Goal: Navigation & Orientation: Find specific page/section

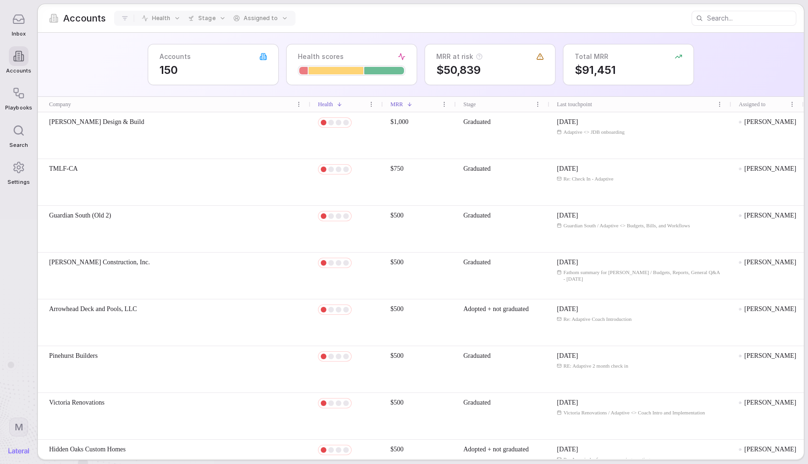
click at [20, 29] on div "Inbox" at bounding box center [18, 23] width 27 height 37
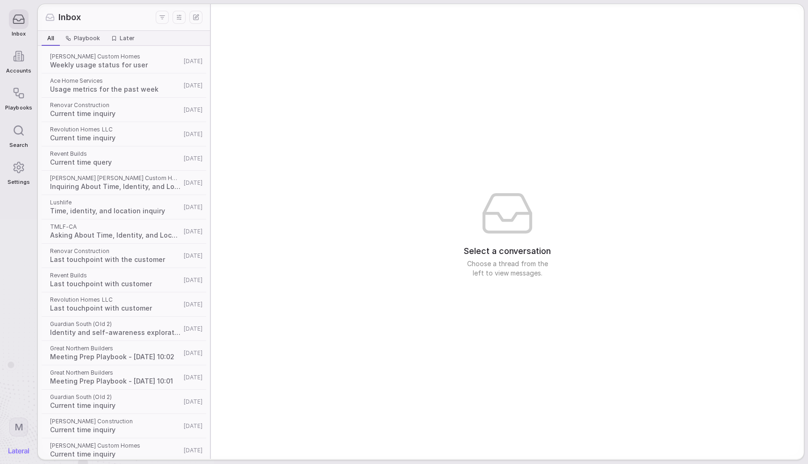
click at [176, 16] on icon "Display settings" at bounding box center [178, 17] width 9 height 9
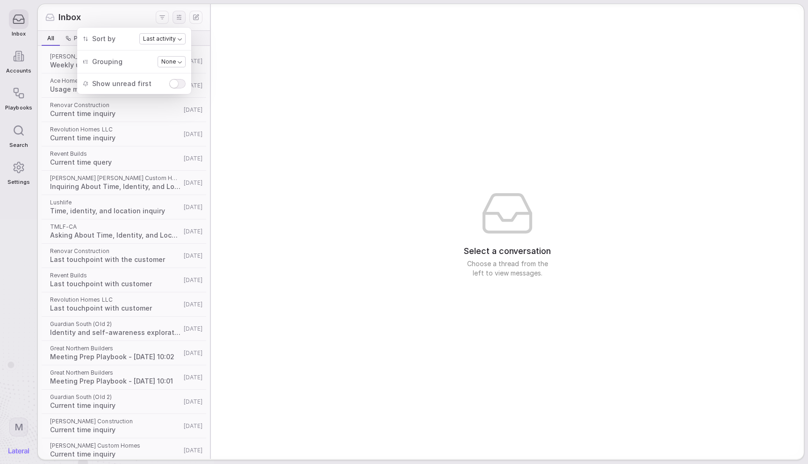
click at [165, 55] on div "Sort by Last activity Grouping None Show unread first" at bounding box center [134, 60] width 103 height 55
click at [166, 60] on body "Inbox Accounts Playbooks Search Settings M Inbox All All Playbook Playbook Late…" at bounding box center [404, 232] width 808 height 464
click at [275, 66] on html "Inbox Accounts Playbooks Search Settings M Inbox All All Playbook Playbook Late…" at bounding box center [404, 232] width 808 height 464
click at [179, 14] on icon "Display settings" at bounding box center [178, 17] width 9 height 9
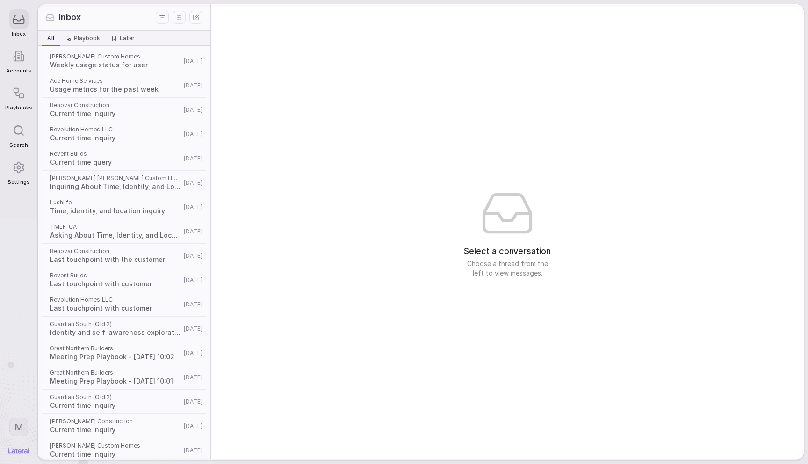
click at [176, 16] on icon "Display settings" at bounding box center [178, 17] width 9 height 9
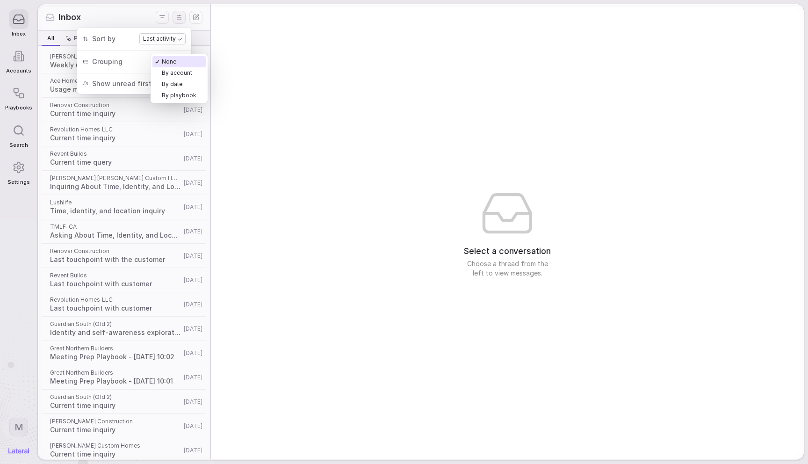
click at [164, 59] on body "Inbox Accounts Playbooks Search Settings M Inbox All All Playbook Playbook Late…" at bounding box center [404, 232] width 808 height 464
click at [351, 64] on html "Inbox Accounts Playbooks Search Settings M Inbox All All Playbook Playbook Late…" at bounding box center [404, 232] width 808 height 464
click at [351, 64] on div "Select a conversation Choose a thread from the left to view messages." at bounding box center [507, 231] width 593 height 454
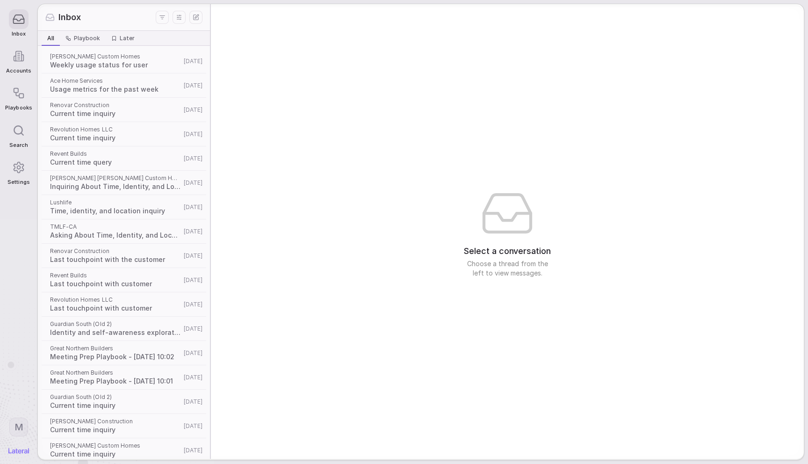
click at [162, 19] on html "Inbox Accounts Playbooks Search Settings M Inbox All All Playbook Playbook Late…" at bounding box center [404, 232] width 808 height 464
click at [310, 38] on html "Inbox Accounts Playbooks Search Settings M Inbox All All Playbook Playbook Late…" at bounding box center [404, 232] width 808 height 464
click at [293, 135] on div "Select a conversation Choose a thread from the left to view messages." at bounding box center [507, 231] width 593 height 454
